Goal: Obtain resource: Obtain resource

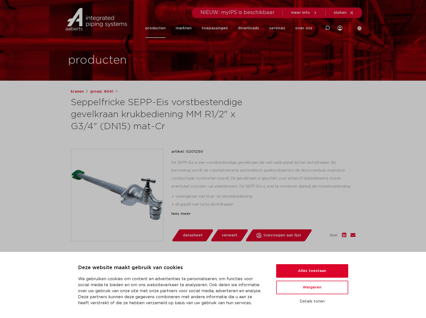
click at [33, 269] on div "Deze website maakt gebruik van cookies We gebruiken cookies om content en adver…" at bounding box center [213, 285] width 414 height 42
click at [295, 269] on button "Alles toestaan" at bounding box center [312, 271] width 72 height 14
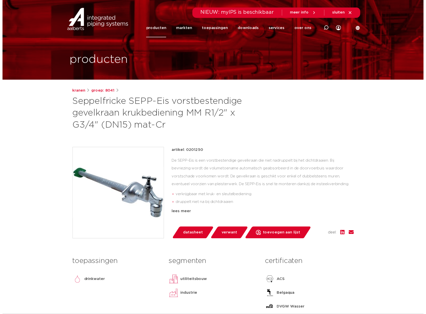
scroll to position [83, 0]
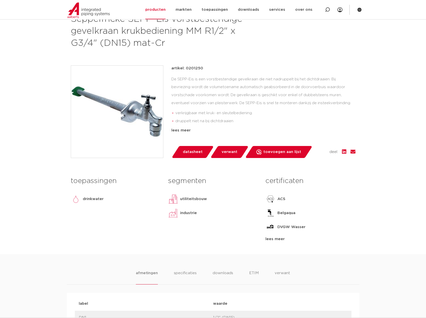
click at [199, 153] on span "datasheet" at bounding box center [193, 152] width 20 height 8
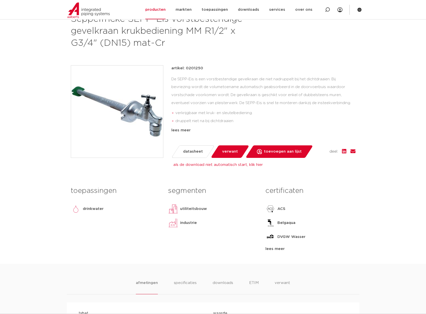
click at [279, 111] on li "verkrijgbaar met kruk- en sleutelbediening." at bounding box center [265, 113] width 180 height 8
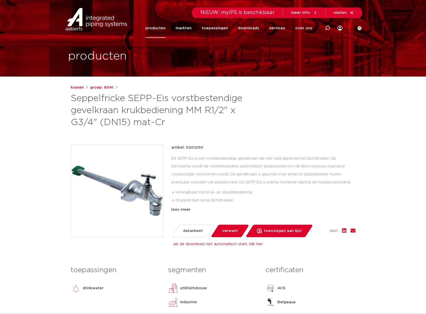
scroll to position [0, 0]
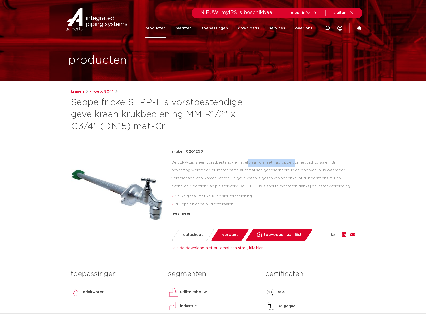
drag, startPoint x: 208, startPoint y: 163, endPoint x: 257, endPoint y: 164, distance: 49.3
click at [257, 164] on div "De SEPP-Eis is een vorstbestendige gevelkraan die niet nadruppelt bij het dicht…" at bounding box center [263, 184] width 184 height 50
copy div "vorstbestendige gevelkraan"
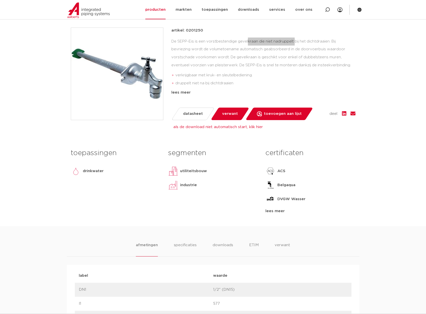
scroll to position [167, 0]
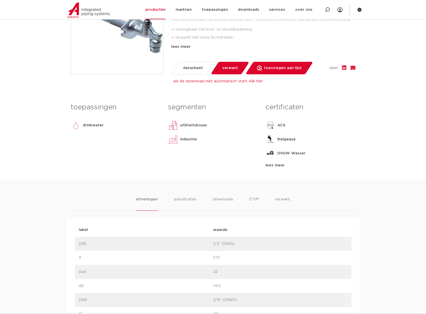
click at [288, 140] on p "Belgaqua" at bounding box center [287, 139] width 18 height 6
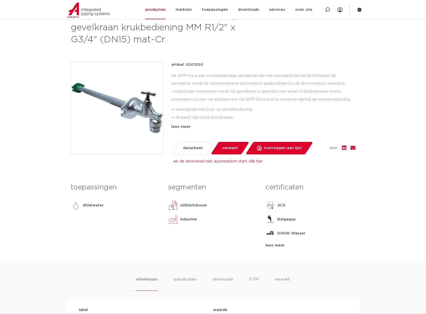
scroll to position [0, 0]
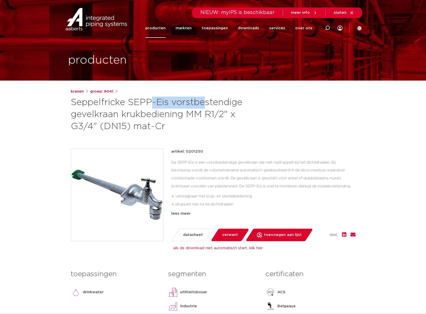
drag, startPoint x: 123, startPoint y: 102, endPoint x: 72, endPoint y: 104, distance: 51.4
click at [72, 104] on h1 "Seppelfricke SEPP-Eis vorstbestendige gevelkraan krukbediening MM R1/2" x G3/4"…" at bounding box center [165, 115] width 188 height 36
copy h1 "Seppelfricke"
drag, startPoint x: 130, startPoint y: 104, endPoint x: 174, endPoint y: 102, distance: 43.8
click at [174, 102] on h1 "Seppelfricke SEPP-Eis vorstbestendige gevelkraan krukbediening MM R1/2" x G3/4"…" at bounding box center [165, 115] width 188 height 36
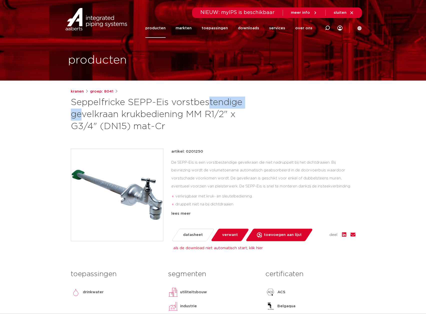
click at [174, 102] on h1 "Seppelfricke SEPP-Eis vorstbestendige gevelkraan krukbediening MM R1/2" x G3/4"…" at bounding box center [165, 115] width 188 height 36
drag, startPoint x: 71, startPoint y: 102, endPoint x: 123, endPoint y: 104, distance: 52.4
click at [123, 104] on h1 "Seppelfricke SEPP-Eis vorstbestendige gevelkraan krukbediening MM R1/2" x G3/4"…" at bounding box center [165, 115] width 188 height 36
copy h1 "Seppelfricke"
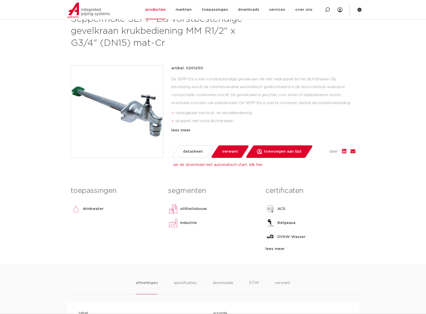
click at [280, 249] on div "lees meer" at bounding box center [311, 249] width 90 height 6
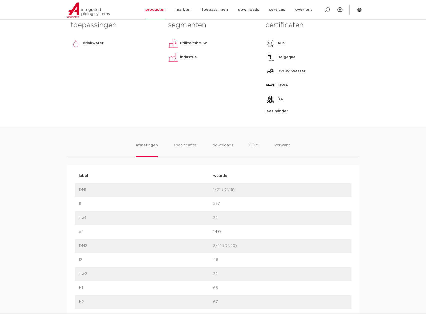
scroll to position [250, 0]
click at [194, 143] on li "specificaties" at bounding box center [185, 148] width 24 height 14
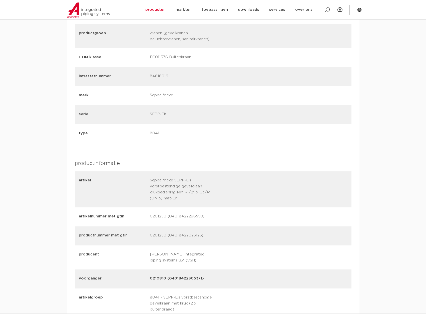
scroll to position [584, 0]
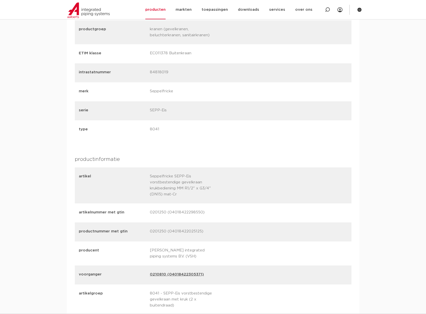
drag, startPoint x: 344, startPoint y: 194, endPoint x: 420, endPoint y: 205, distance: 76.8
click at [352, 199] on div "label waarde label DN1 waarde 1/2" (DN15)" at bounding box center [213, 174] width 293 height 688
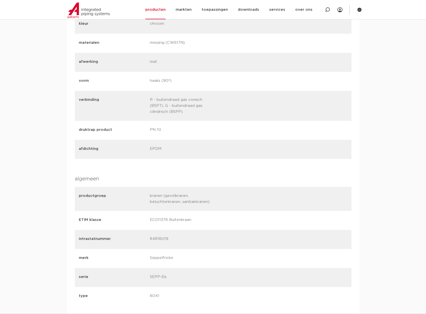
scroll to position [501, 0]
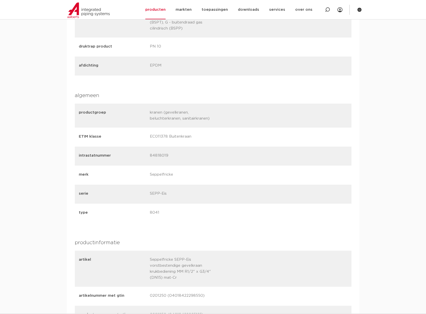
click at [255, 259] on div "artikel Seppelfricke SEPP-Eis vorstbestendige gevelkraan krukbediening MM R1/2"…" at bounding box center [213, 269] width 277 height 36
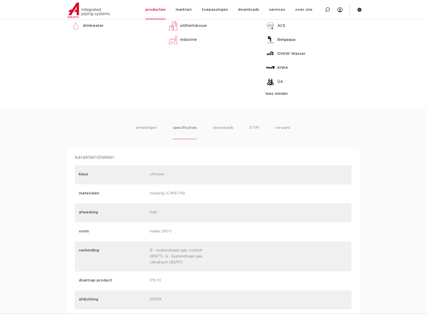
scroll to position [167, 0]
